Goal: Task Accomplishment & Management: Use online tool/utility

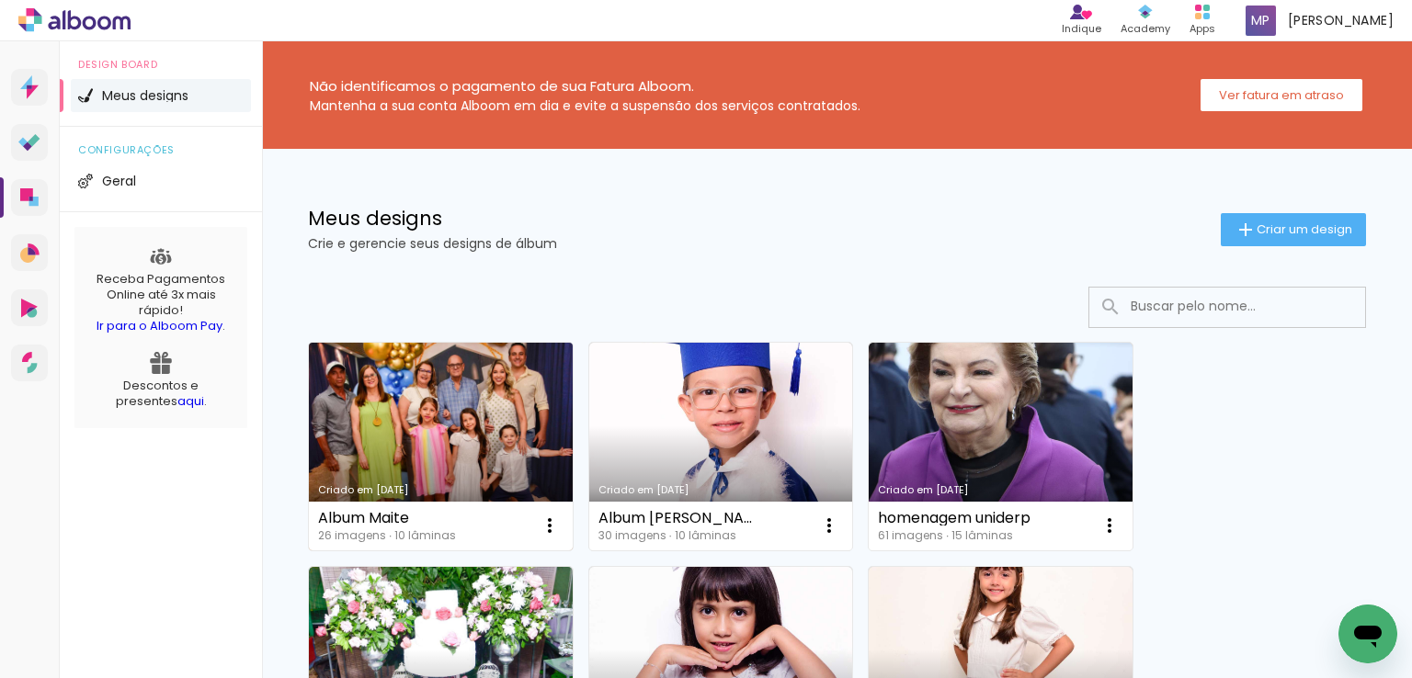
click at [460, 449] on link "Criado em [DATE]" at bounding box center [441, 447] width 264 height 208
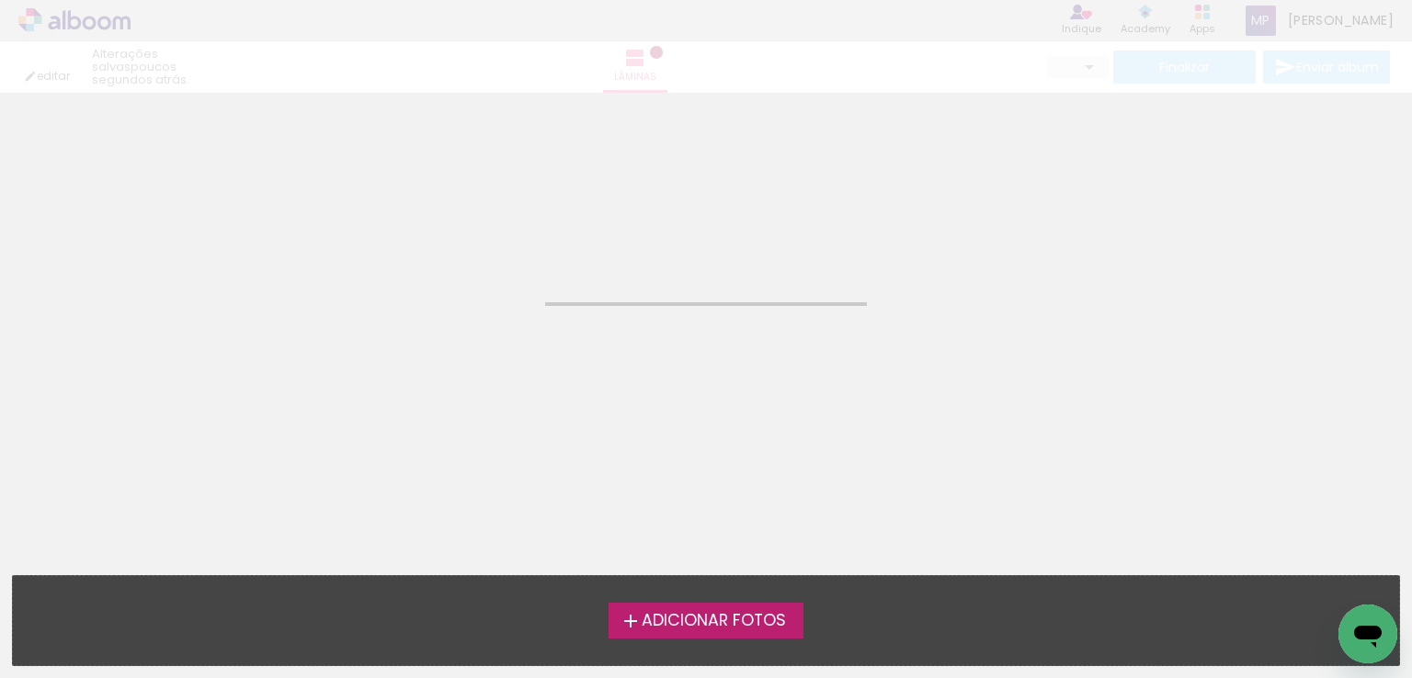
click at [460, 449] on neon-animated-pages "Confirmar Cancelar" at bounding box center [706, 386] width 1412 height 586
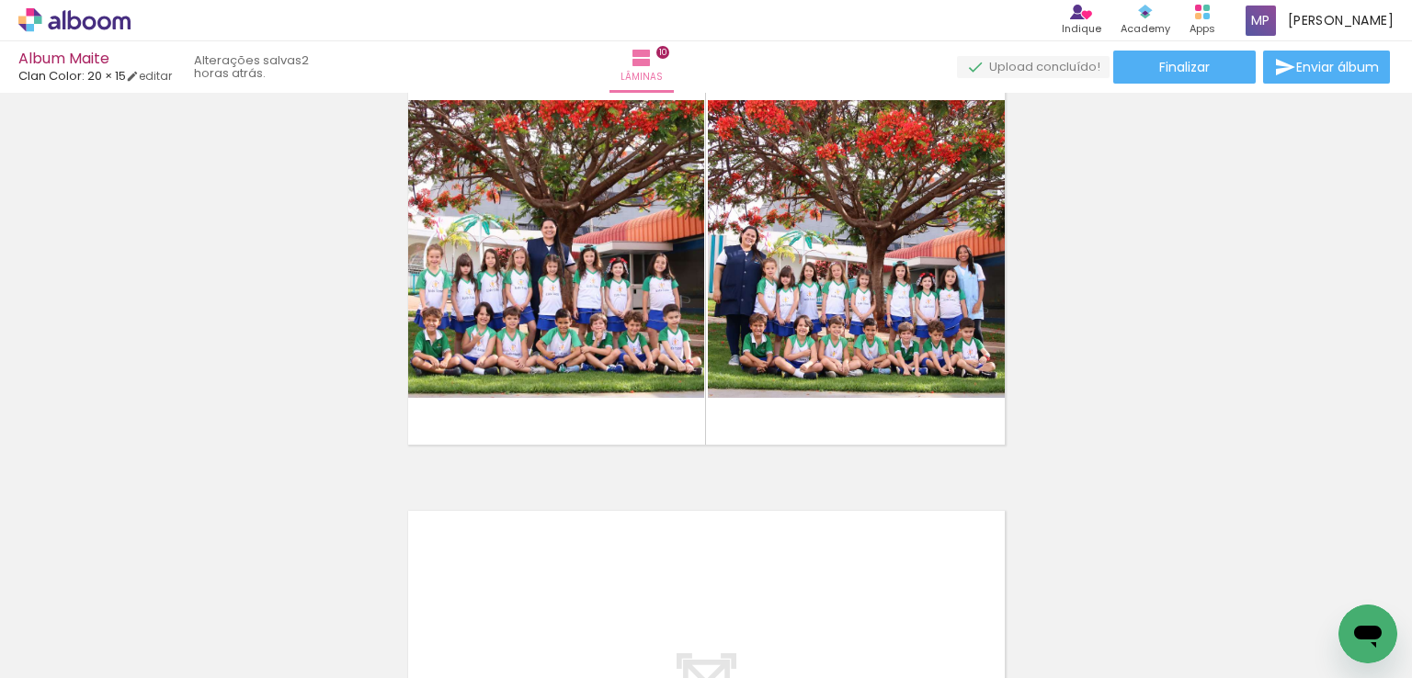
scroll to position [4075, 0]
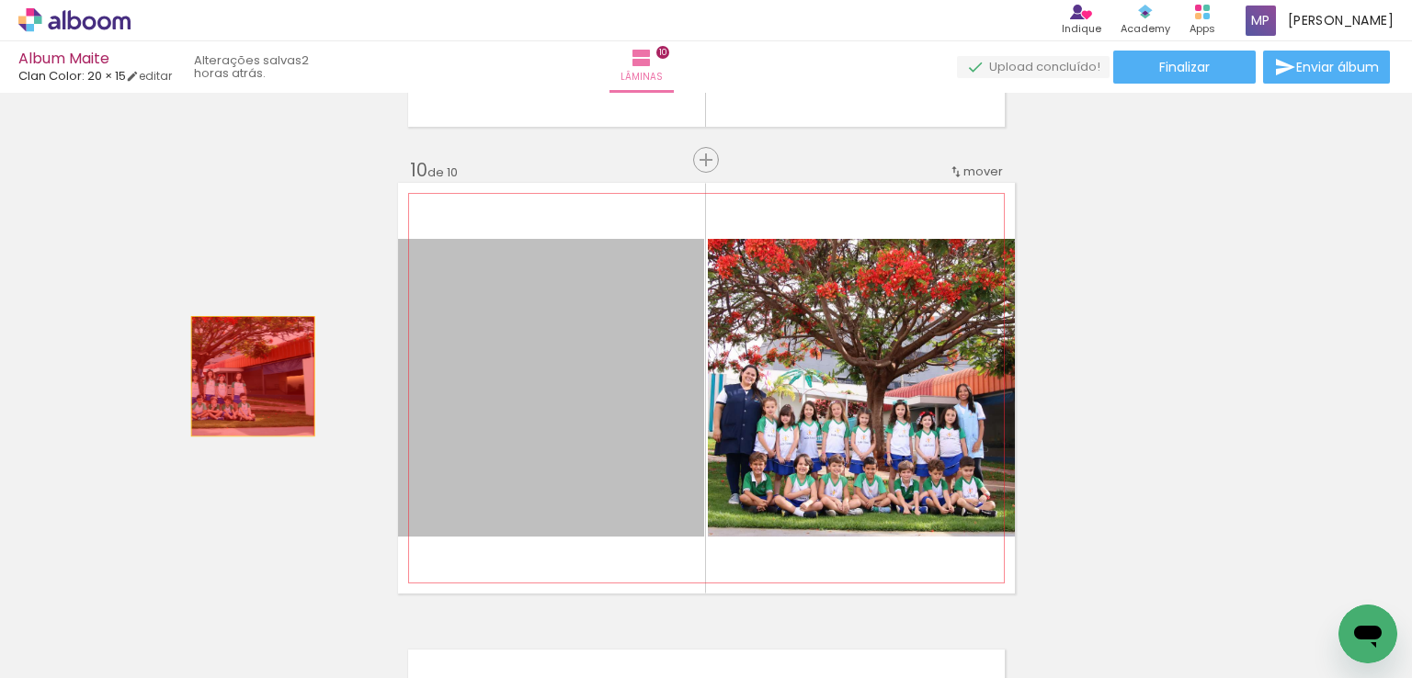
drag, startPoint x: 569, startPoint y: 402, endPoint x: 40, endPoint y: 363, distance: 530.0
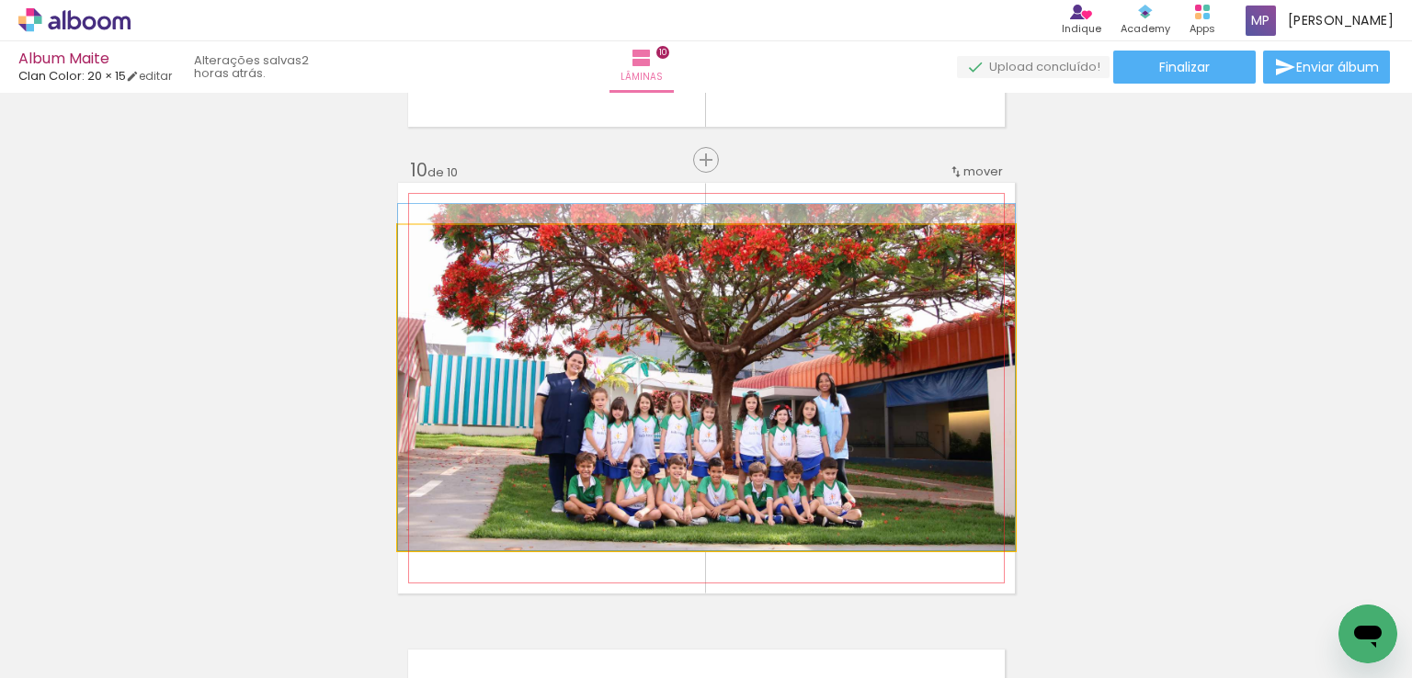
drag, startPoint x: 574, startPoint y: 416, endPoint x: 640, endPoint y: 402, distance: 67.8
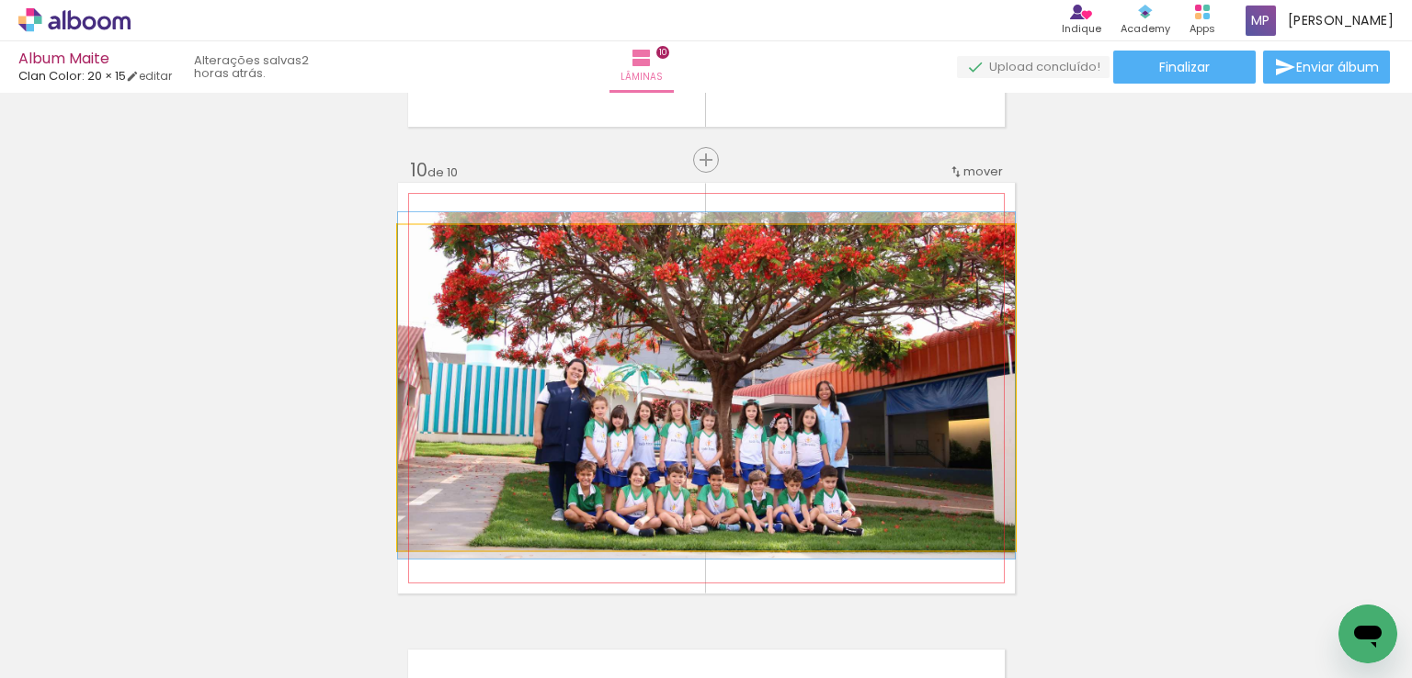
drag, startPoint x: 700, startPoint y: 389, endPoint x: 724, endPoint y: 395, distance: 25.6
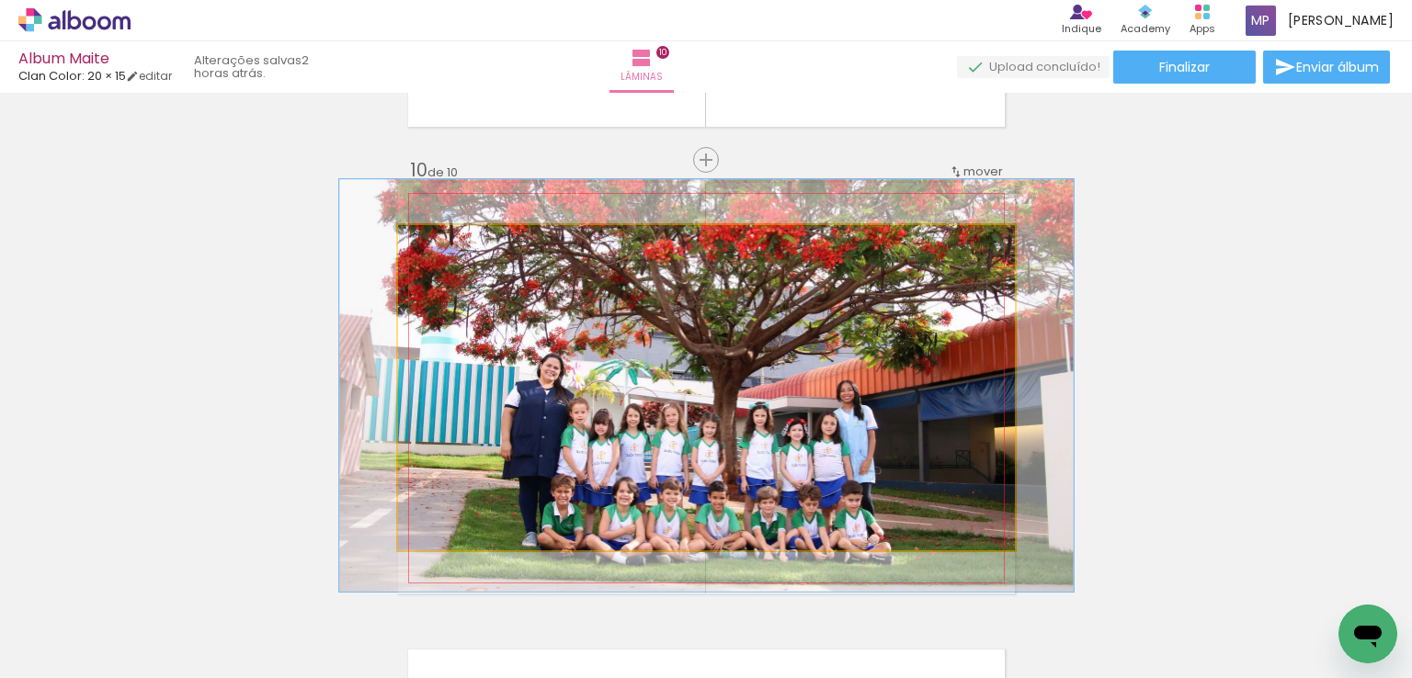
drag, startPoint x: 438, startPoint y: 246, endPoint x: 450, endPoint y: 249, distance: 12.3
click at [450, 249] on div at bounding box center [452, 244] width 29 height 29
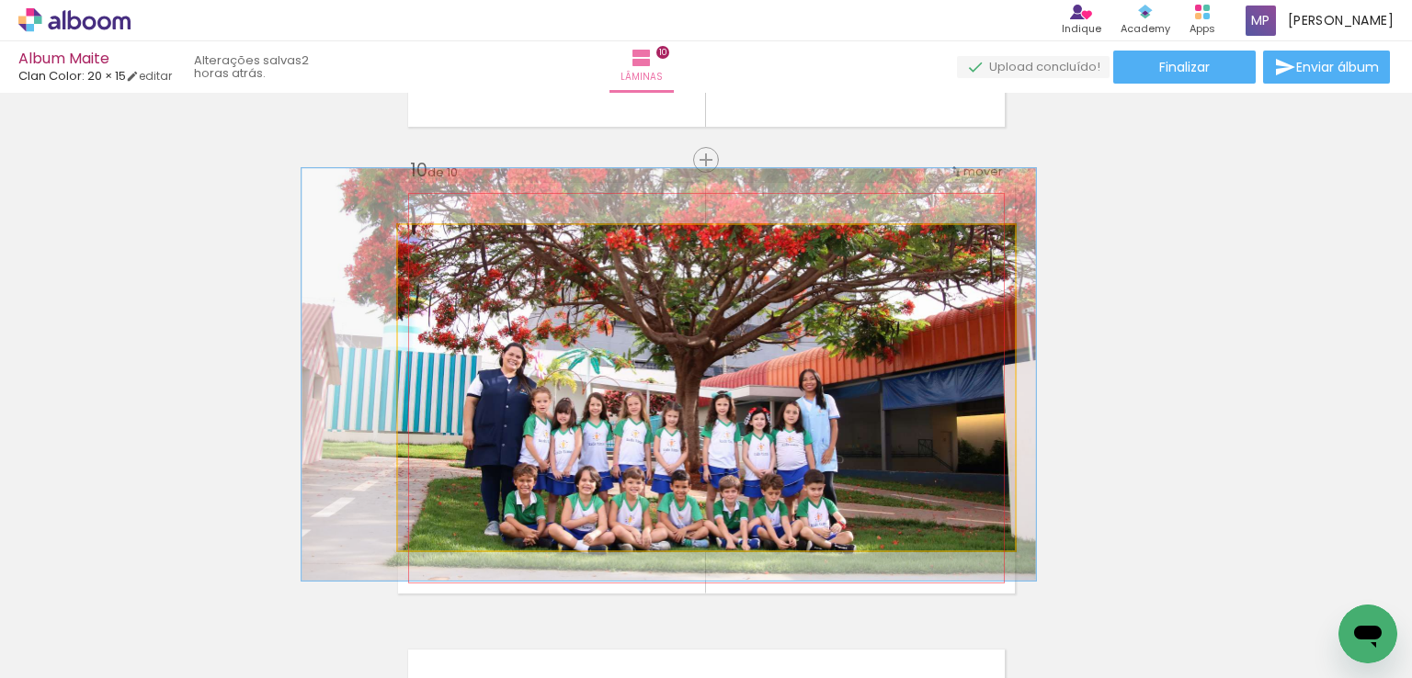
drag, startPoint x: 539, startPoint y: 332, endPoint x: 501, endPoint y: 321, distance: 39.3
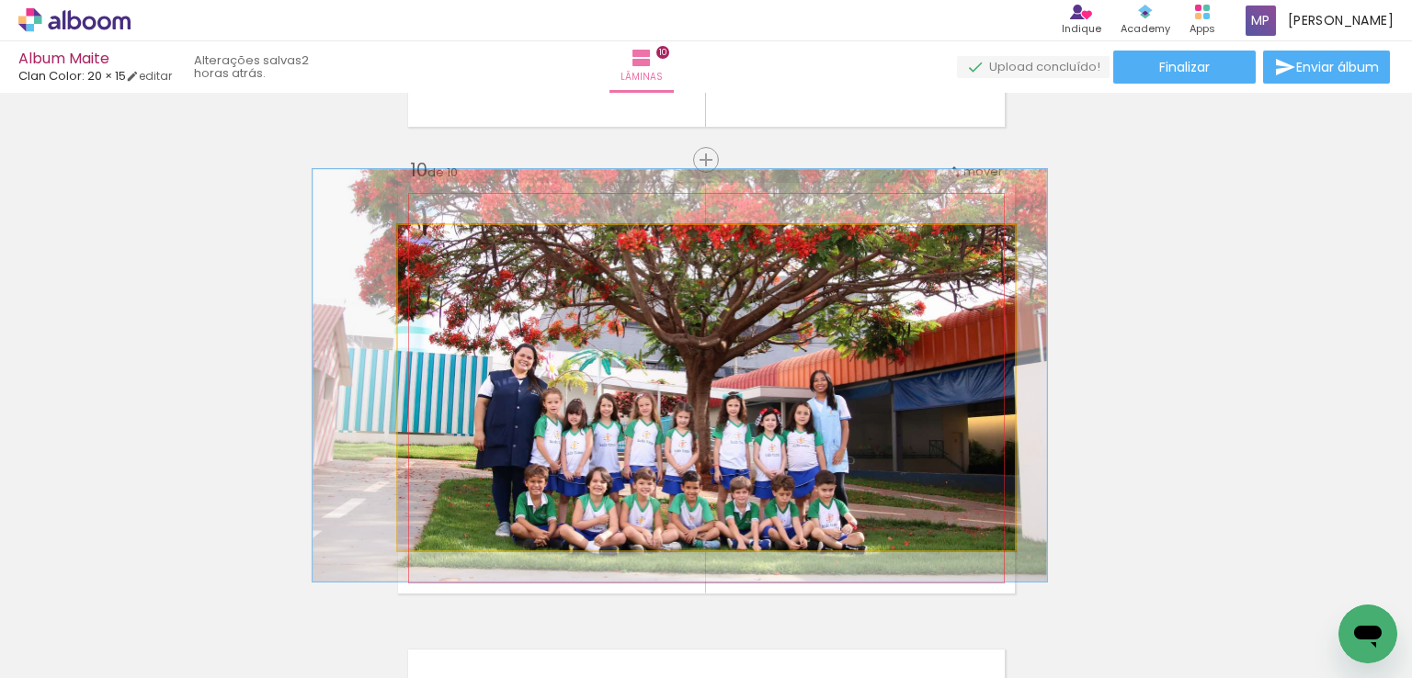
drag, startPoint x: 500, startPoint y: 321, endPoint x: 511, endPoint y: 322, distance: 11.1
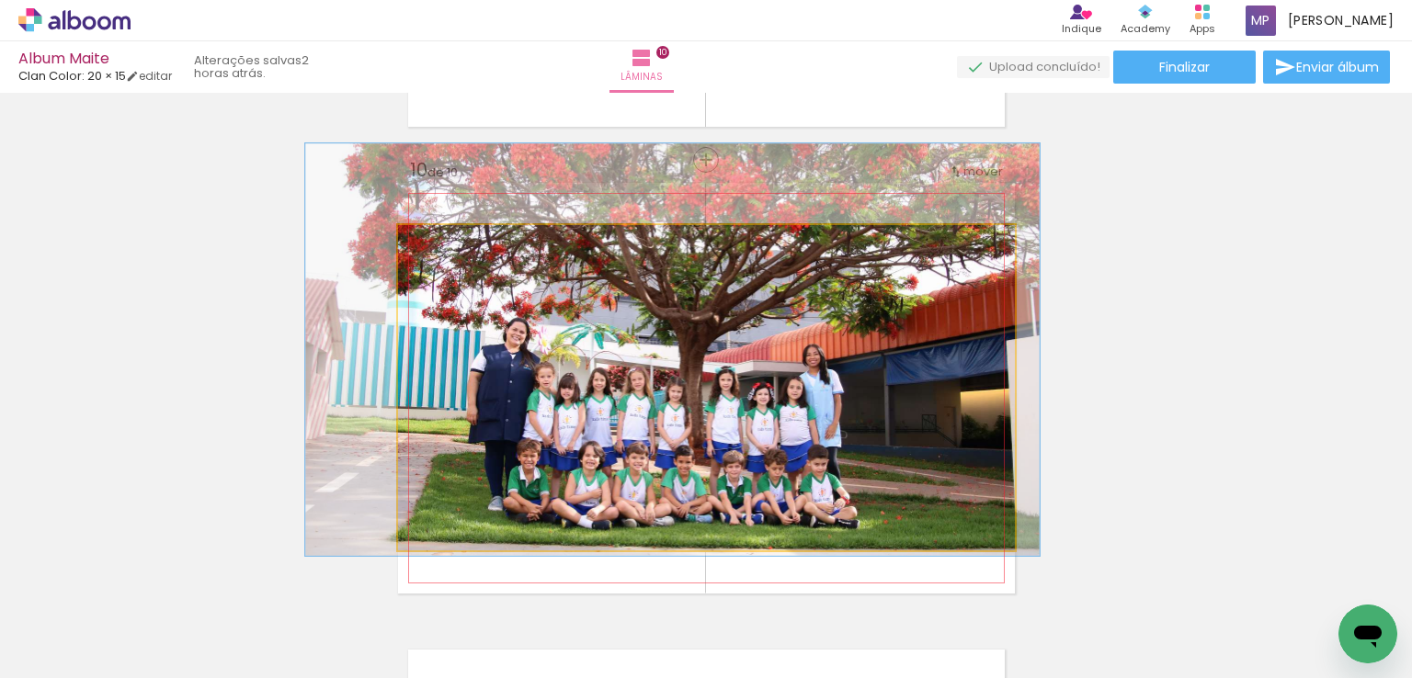
drag, startPoint x: 901, startPoint y: 398, endPoint x: 894, endPoint y: 372, distance: 26.8
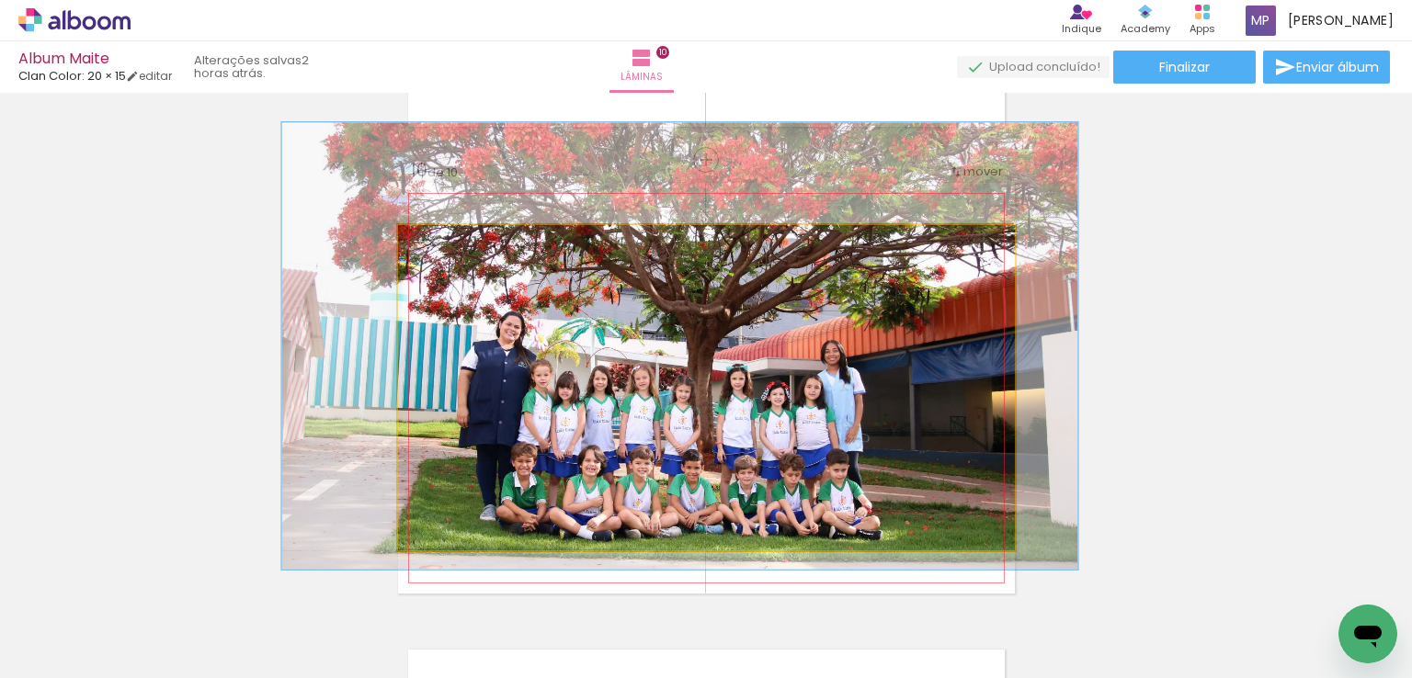
type paper-slider "128"
click at [461, 244] on div at bounding box center [461, 244] width 29 height 29
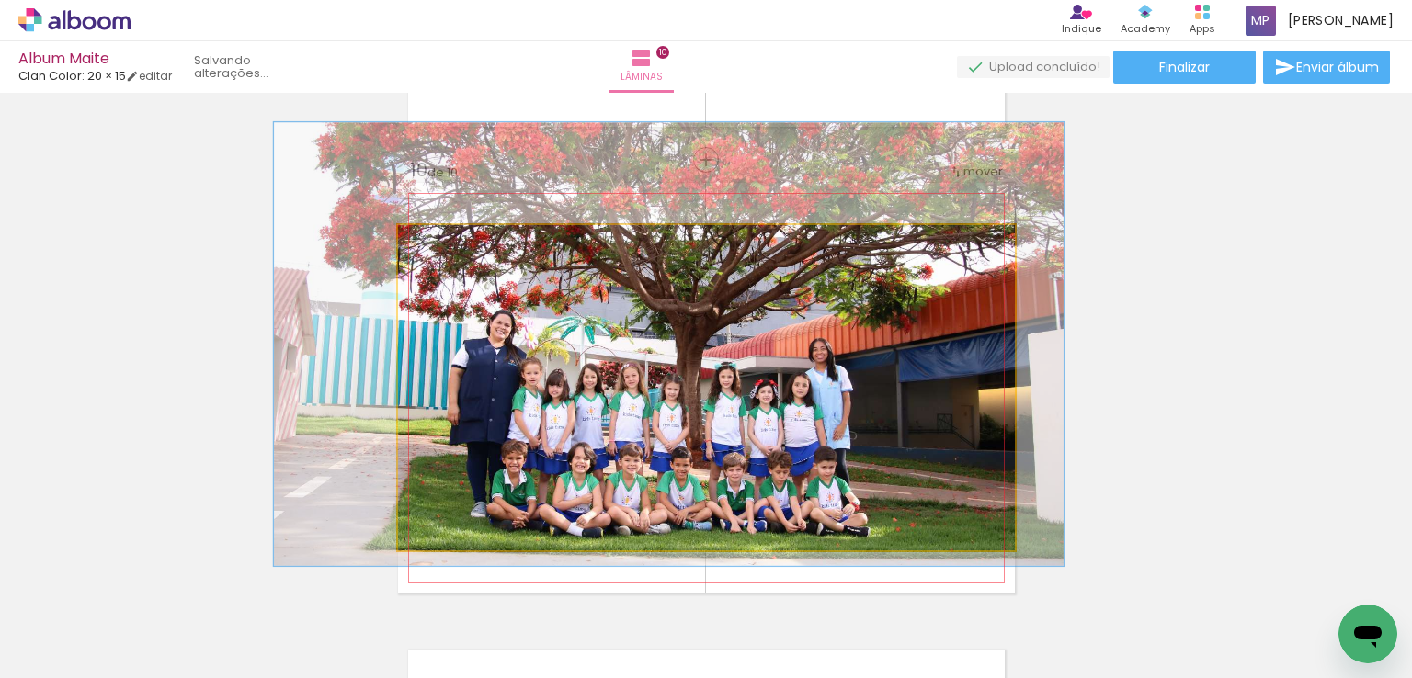
drag, startPoint x: 618, startPoint y: 397, endPoint x: 607, endPoint y: 395, distance: 11.2
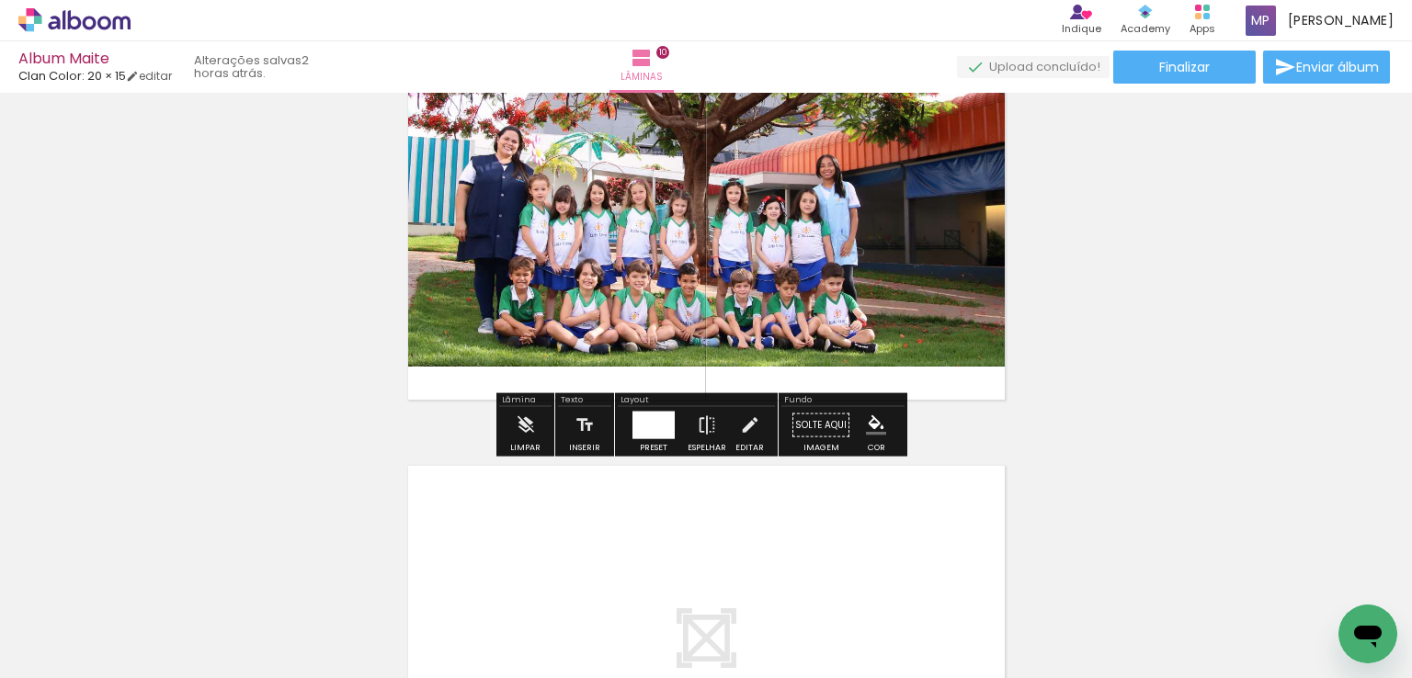
scroll to position [4167, 0]
